Goal: Task Accomplishment & Management: Complete application form

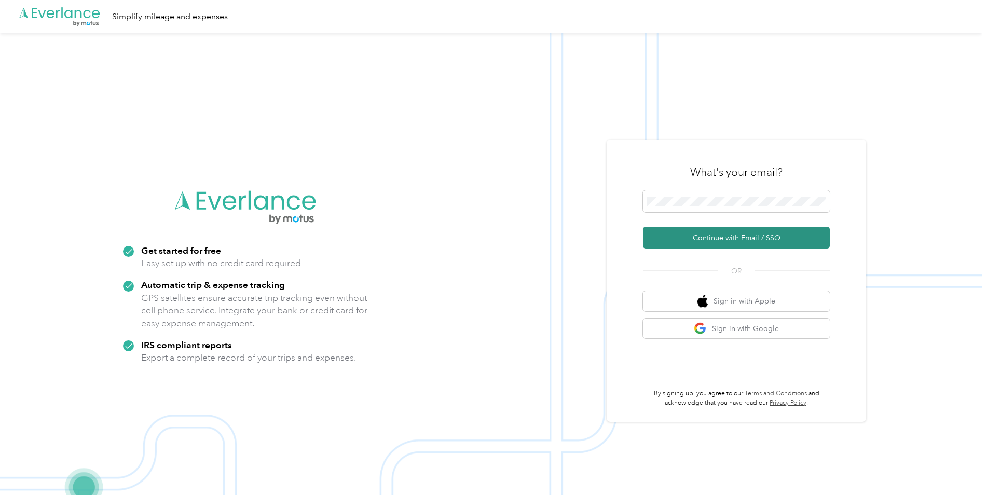
click at [684, 239] on button "Continue with Email / SSO" at bounding box center [736, 238] width 187 height 22
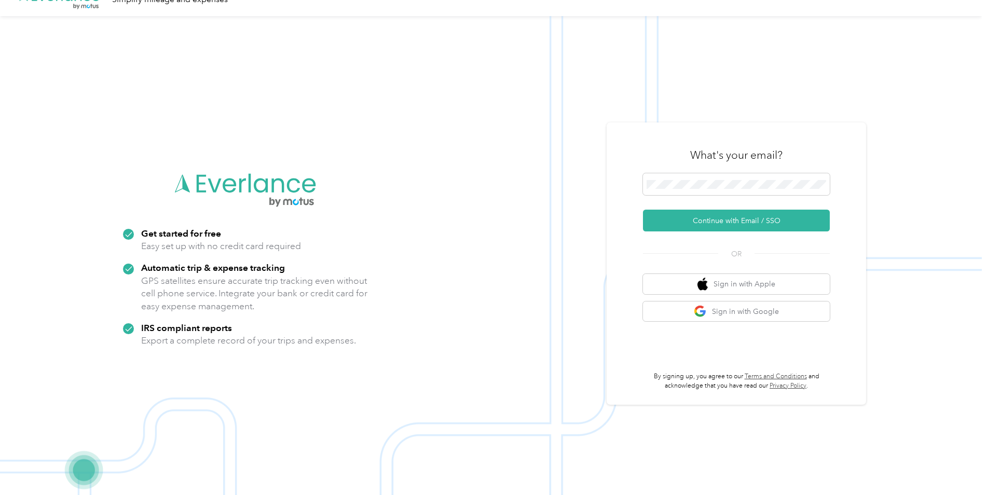
scroll to position [33, 0]
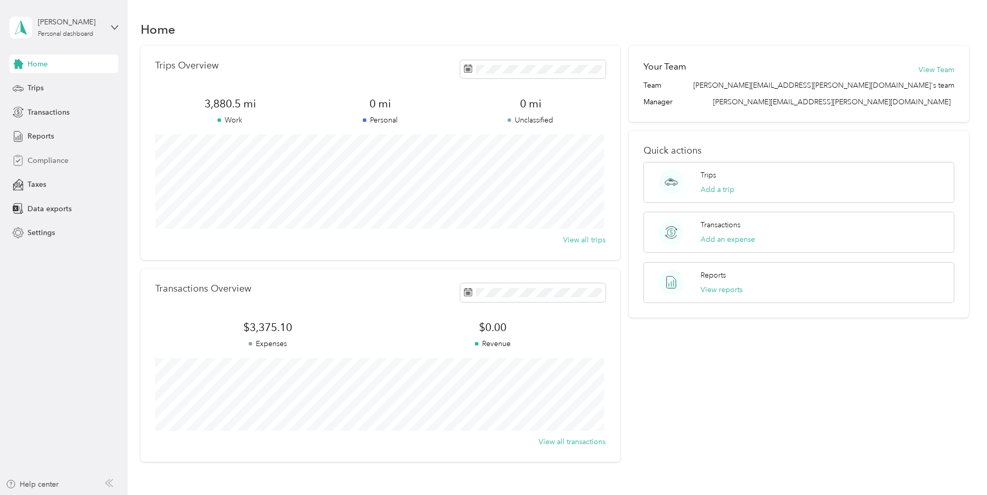
drag, startPoint x: 44, startPoint y: 150, endPoint x: 46, endPoint y: 156, distance: 6.4
click at [45, 153] on div "Home Trips Transactions Reports Compliance Taxes Data exports Settings" at bounding box center [63, 148] width 109 height 188
click at [46, 156] on span "Compliance" at bounding box center [47, 160] width 41 height 11
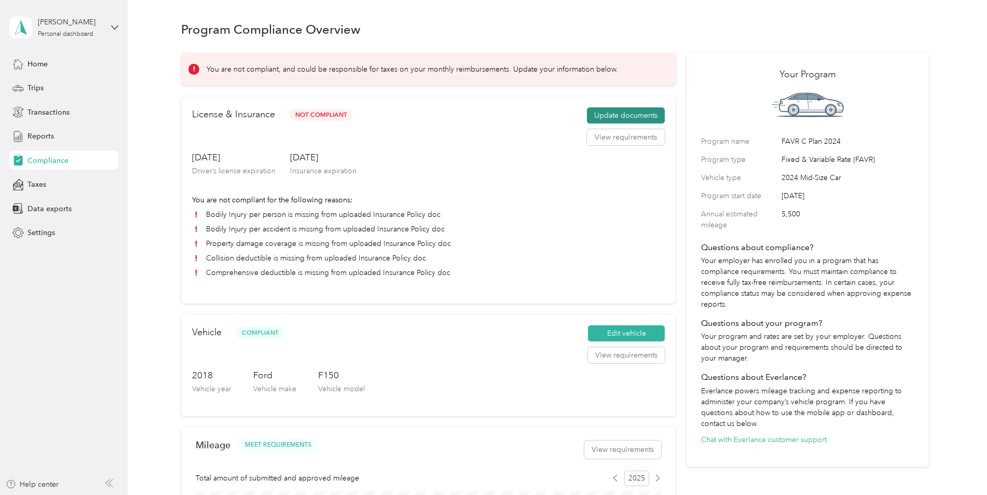
click at [626, 115] on button "Update documents" at bounding box center [626, 115] width 78 height 17
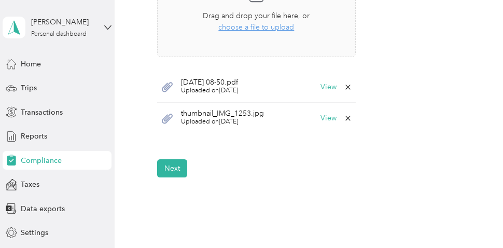
scroll to position [415, 0]
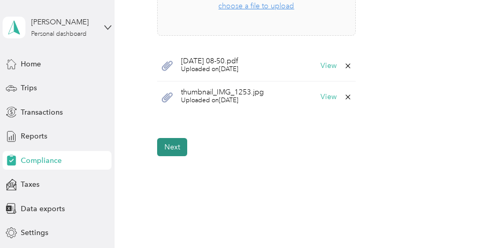
click at [173, 150] on button "Next" at bounding box center [172, 147] width 30 height 18
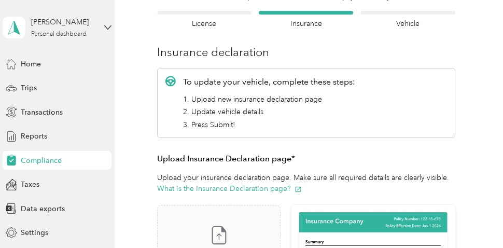
scroll to position [169, 0]
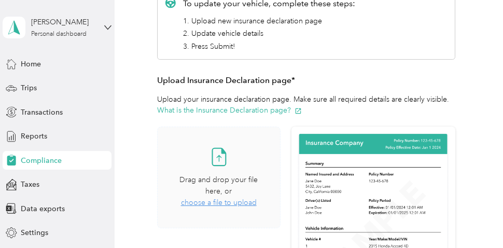
click at [228, 162] on icon at bounding box center [219, 156] width 21 height 21
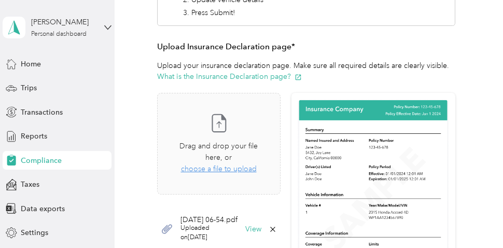
scroll to position [221, 0]
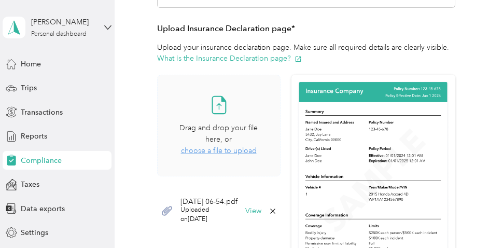
click at [248, 152] on span "choose a file to upload" at bounding box center [219, 150] width 76 height 9
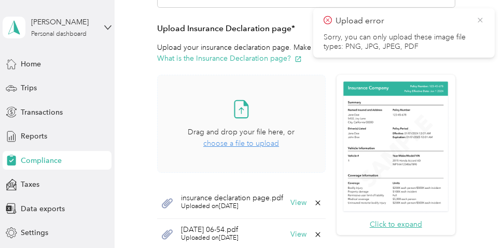
click at [478, 21] on icon at bounding box center [480, 20] width 8 height 9
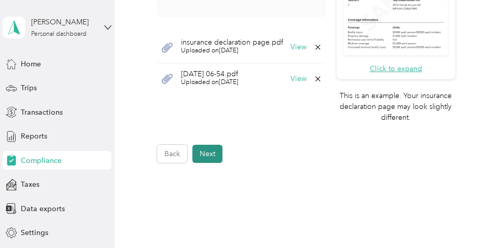
click at [216, 155] on button "Next" at bounding box center [207, 154] width 30 height 18
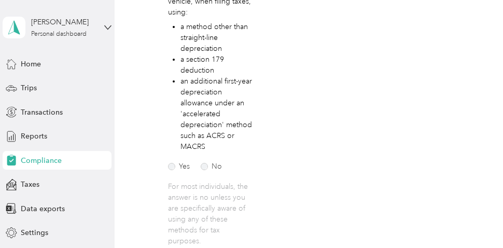
scroll to position [324, 0]
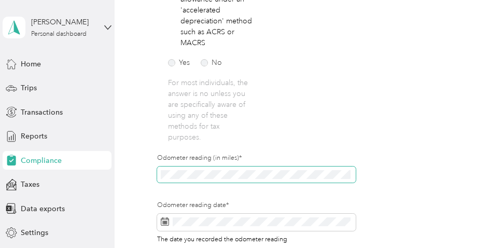
click at [153, 171] on div "Employee details & driver’s license License Insurance declaration Insurance Veh…" at bounding box center [306, 63] width 358 height 572
click at [155, 172] on div "Employee details & driver’s license License Insurance declaration Insurance Veh…" at bounding box center [306, 63] width 358 height 572
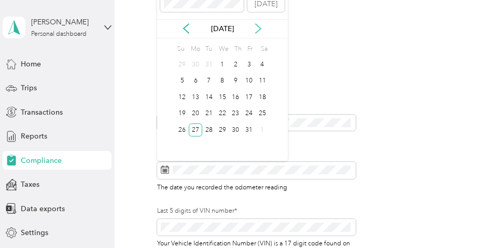
click at [260, 30] on icon at bounding box center [258, 28] width 10 height 10
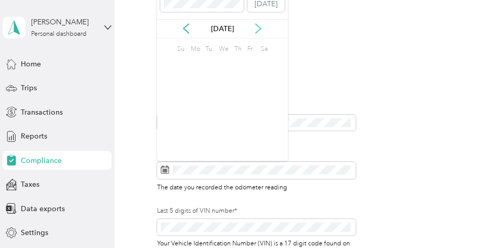
click at [260, 30] on icon at bounding box center [258, 28] width 10 height 10
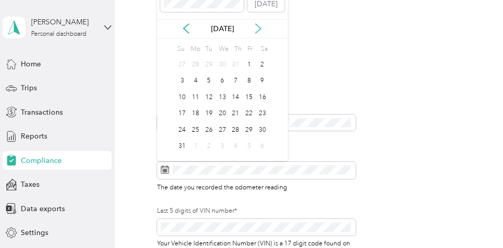
click at [260, 30] on icon at bounding box center [258, 28] width 10 height 10
click at [197, 131] on div "29" at bounding box center [195, 129] width 13 height 13
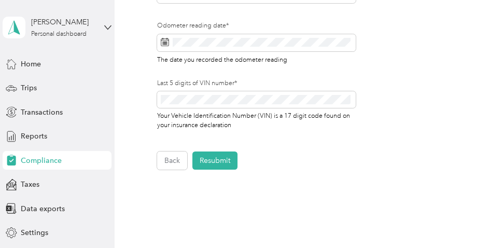
scroll to position [532, 0]
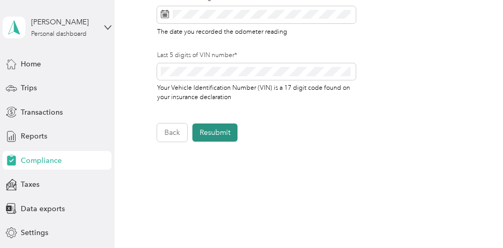
click at [209, 133] on button "Resubmit" at bounding box center [214, 132] width 45 height 18
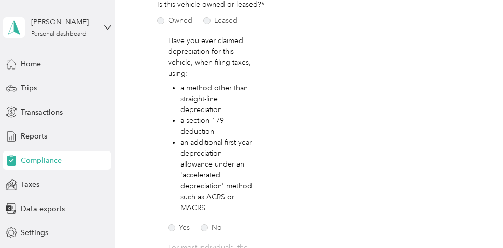
scroll to position [13, 0]
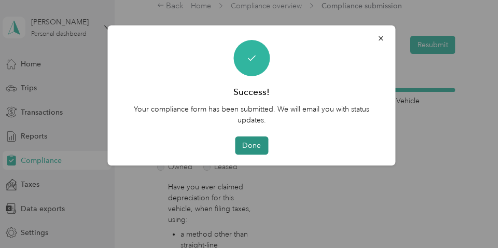
click at [241, 147] on button "Done" at bounding box center [251, 145] width 33 height 18
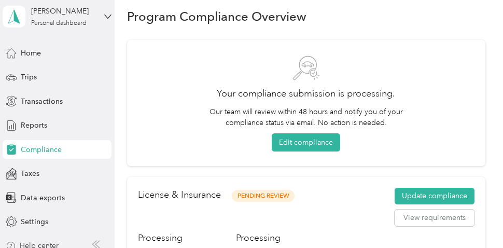
scroll to position [20, 0]
